Goal: Information Seeking & Learning: Learn about a topic

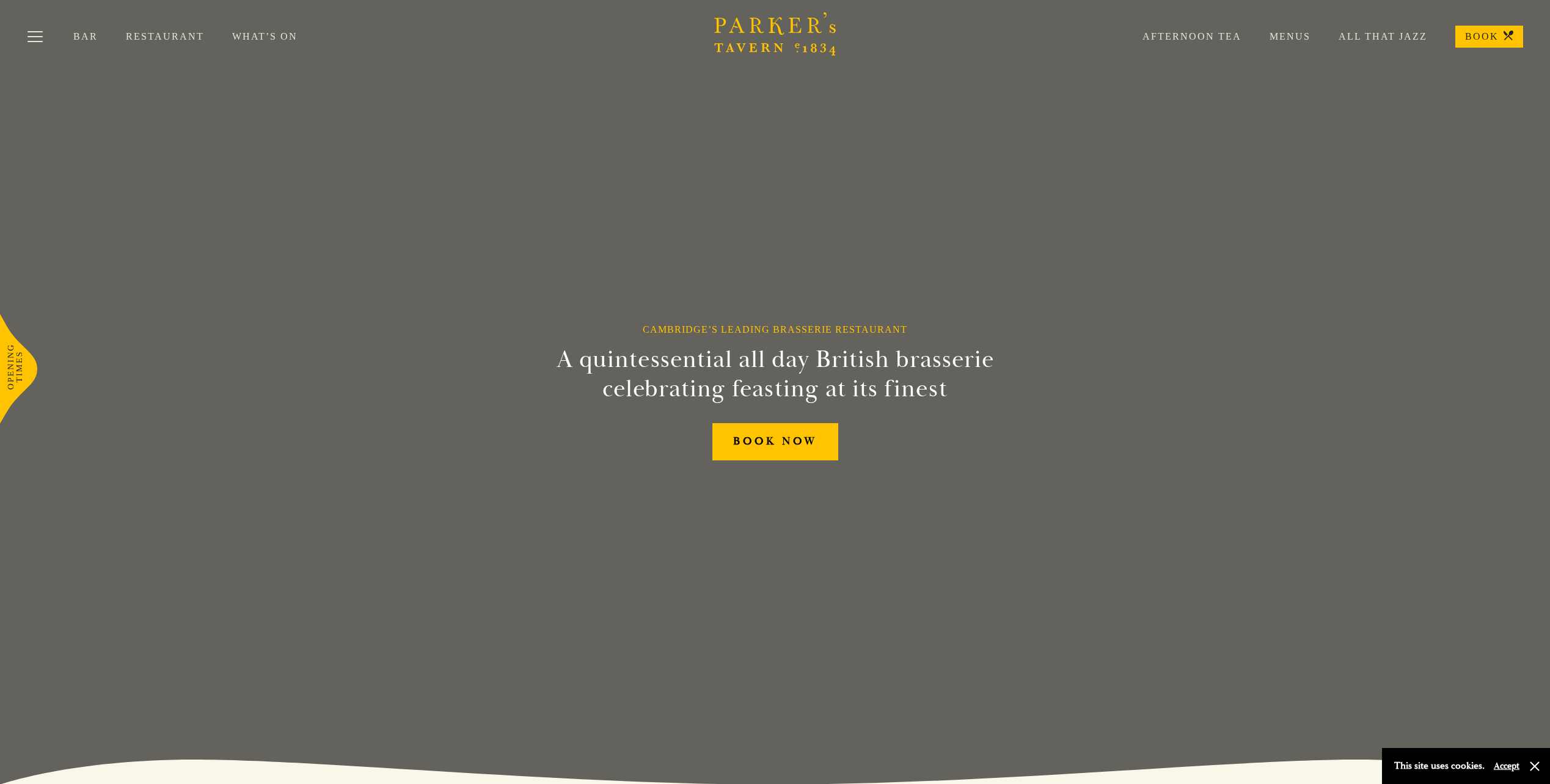
click at [1304, 34] on link "Menus" at bounding box center [1275, 37] width 69 height 12
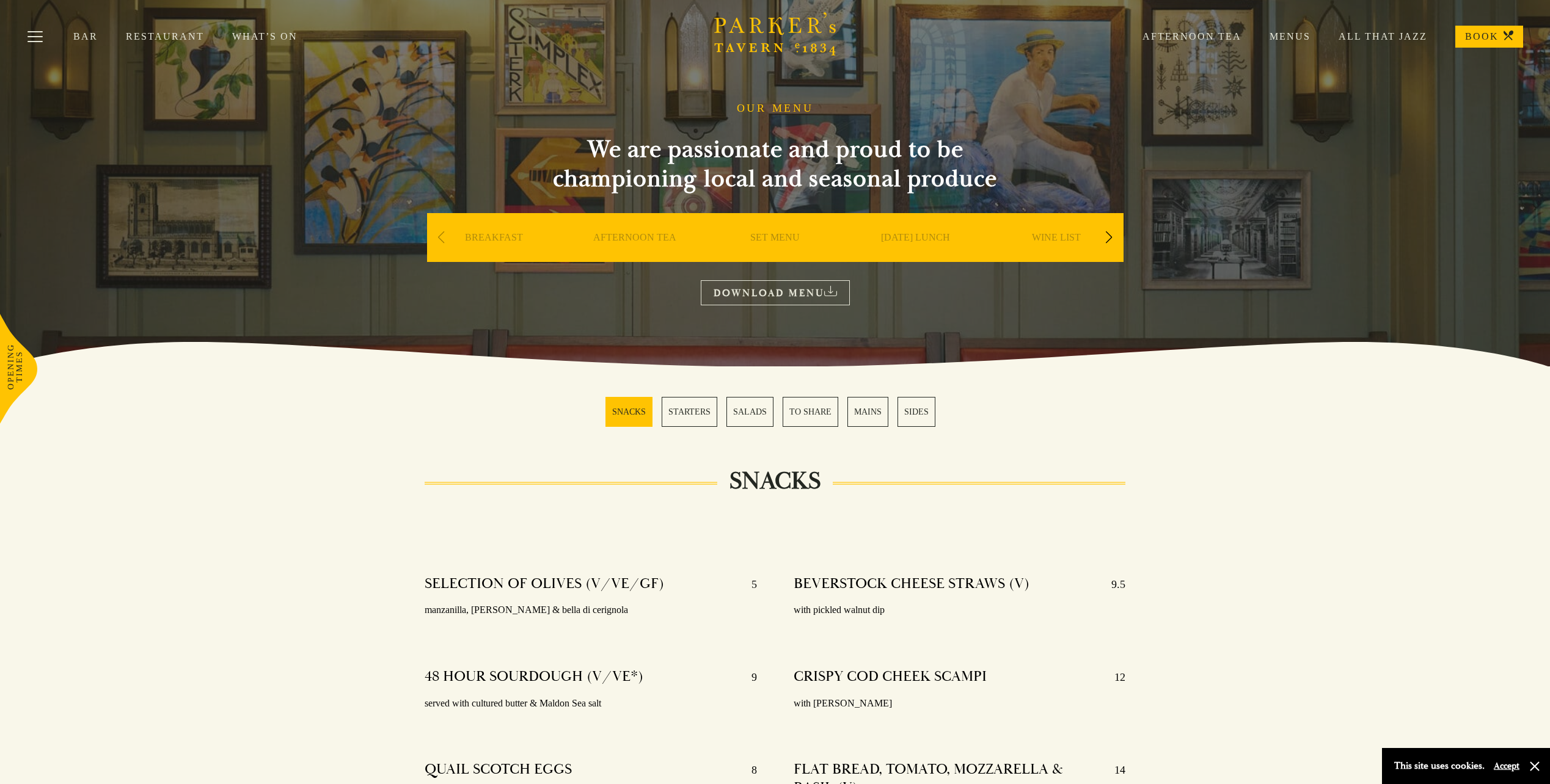
click at [1108, 238] on div "Next slide" at bounding box center [1109, 237] width 17 height 27
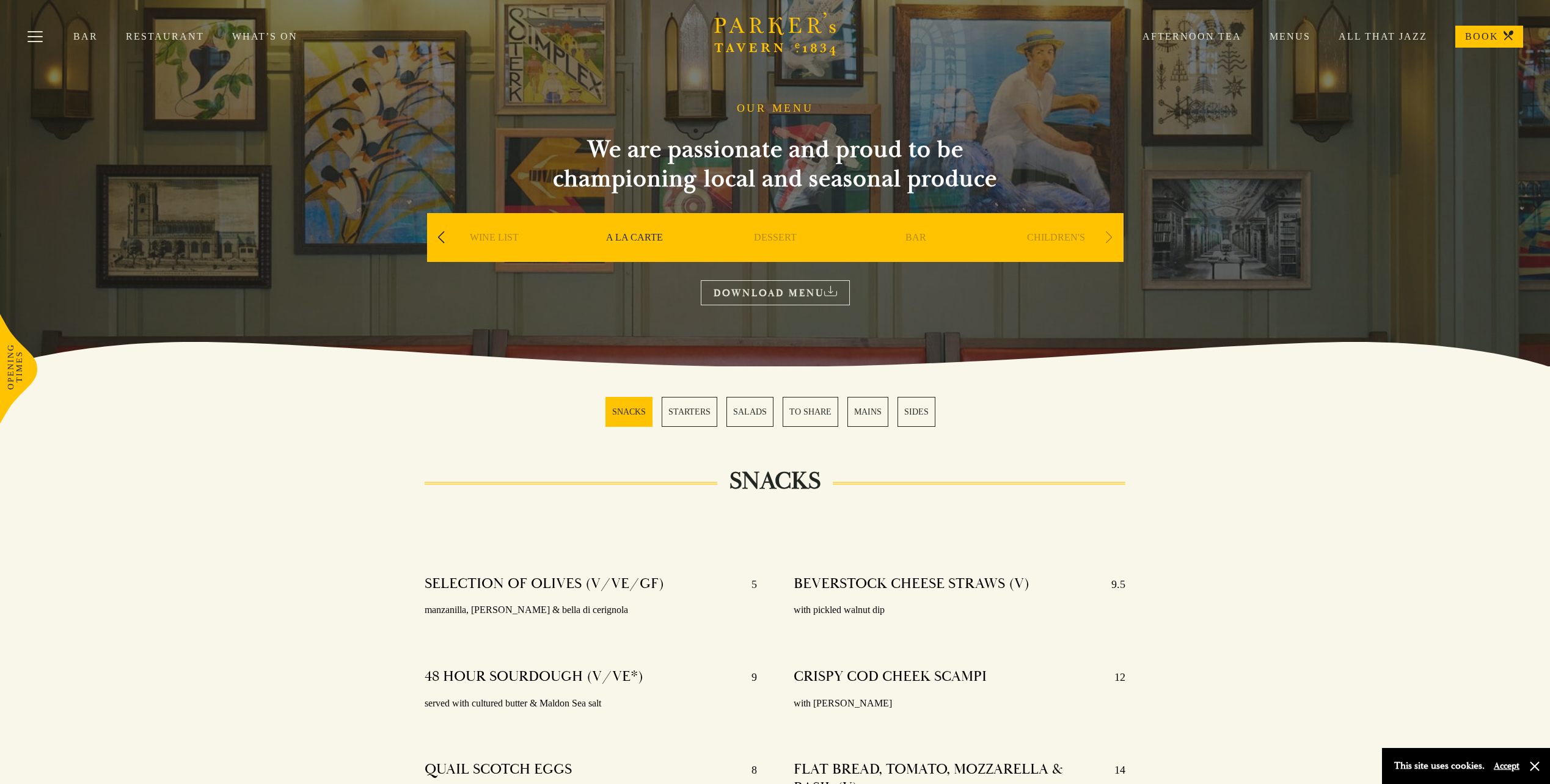
click at [1108, 238] on div "Next slide" at bounding box center [1109, 237] width 17 height 27
click at [436, 237] on div "Previous slide" at bounding box center [442, 237] width 17 height 27
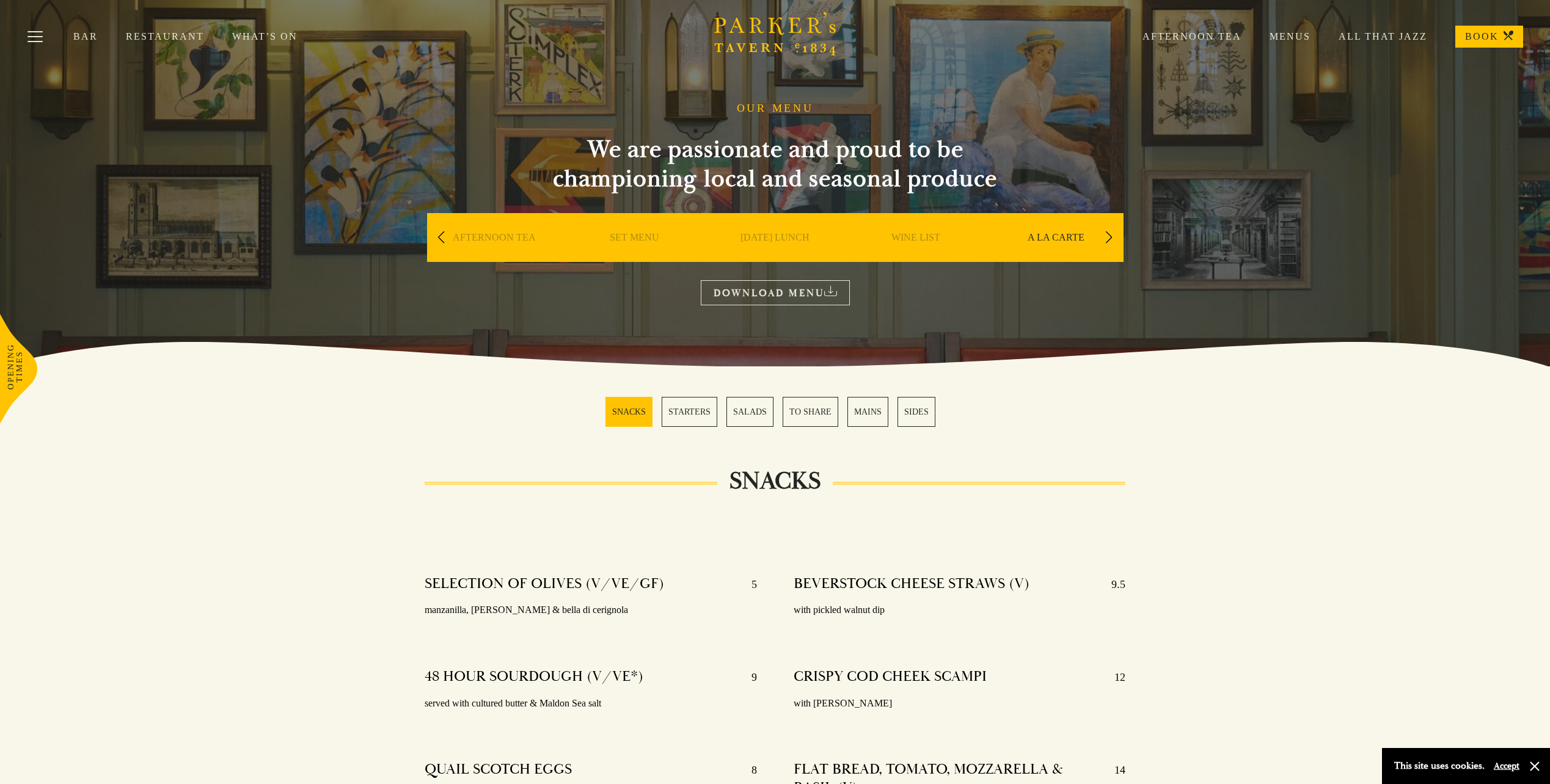
click at [436, 237] on div "Previous slide" at bounding box center [442, 237] width 17 height 27
click at [33, 35] on button "Toggle navigation" at bounding box center [35, 39] width 52 height 52
